Goal: Task Accomplishment & Management: Use online tool/utility

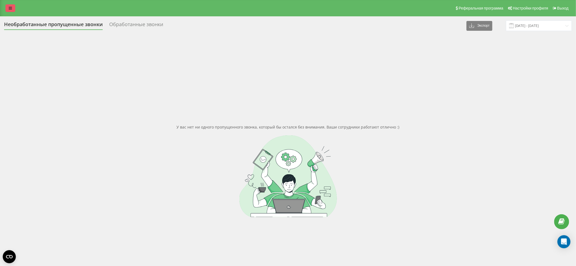
click at [11, 8] on icon at bounding box center [10, 8] width 3 height 4
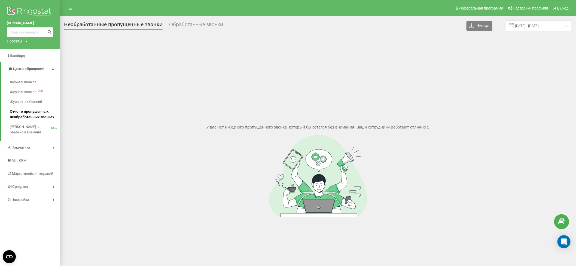
click at [23, 112] on span "Отчет о пропущенных необработанных звонках" at bounding box center [33, 114] width 47 height 11
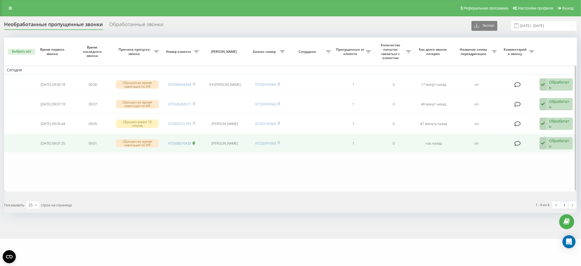
click at [195, 141] on icon at bounding box center [194, 142] width 2 height 3
click at [558, 141] on div "Обработать" at bounding box center [559, 143] width 21 height 10
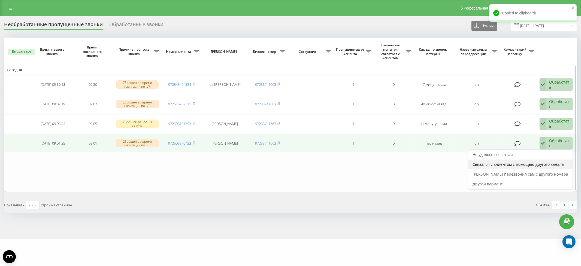
click at [538, 163] on span "Связался с клиентом с помощью другого канала" at bounding box center [517, 164] width 91 height 5
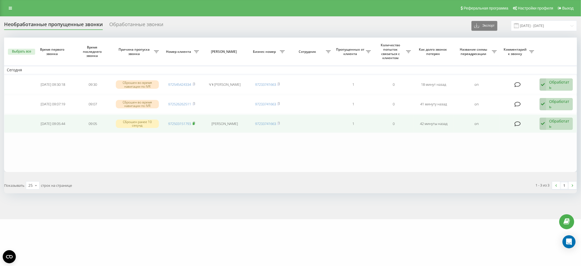
click at [193, 123] on rect at bounding box center [194, 124] width 2 height 2
click at [558, 123] on div "Обработать" at bounding box center [559, 123] width 21 height 10
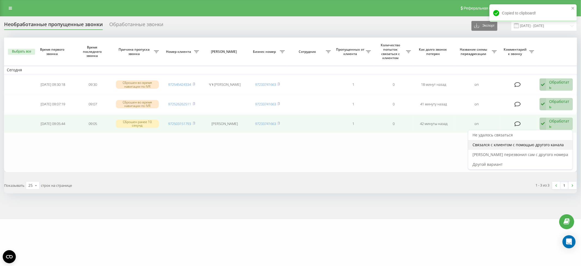
click at [547, 143] on span "Связался с клиентом с помощью другого канала" at bounding box center [517, 144] width 91 height 5
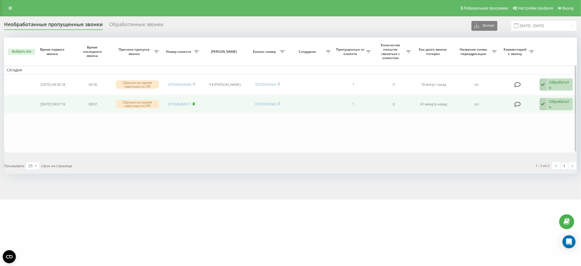
click at [194, 103] on rect at bounding box center [194, 104] width 2 height 2
click at [555, 103] on div "Обработать" at bounding box center [559, 104] width 21 height 10
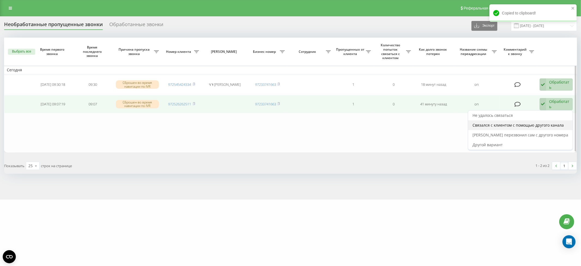
click at [542, 125] on span "Связался с клиентом с помощью другого канала" at bounding box center [517, 125] width 91 height 5
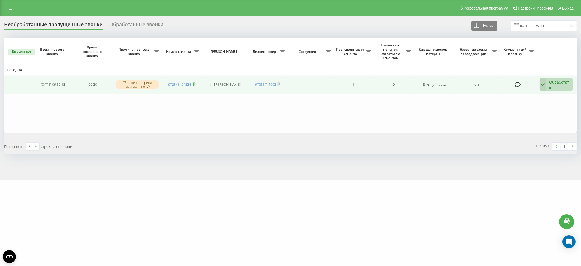
click at [194, 83] on icon at bounding box center [194, 84] width 2 height 2
click at [555, 83] on div "Обработать" at bounding box center [559, 85] width 21 height 10
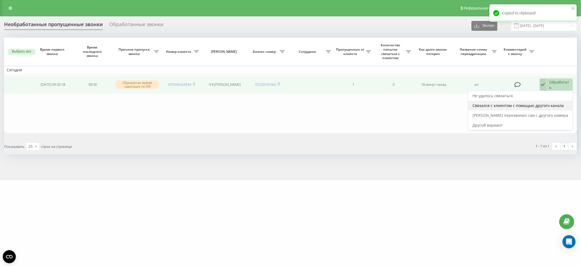
click at [547, 104] on span "Связался с клиентом с помощью другого канала" at bounding box center [517, 105] width 91 height 5
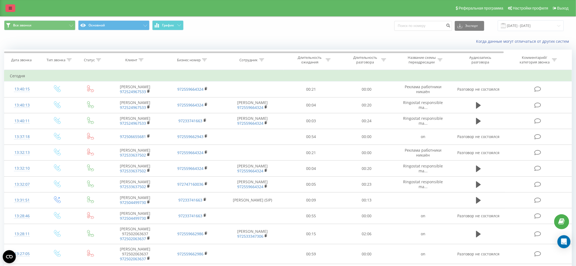
click at [12, 8] on link at bounding box center [10, 8] width 10 height 8
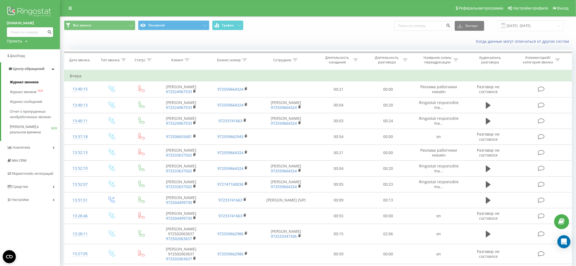
click at [21, 83] on span "Журнал звонков" at bounding box center [24, 82] width 29 height 5
